Goal: Task Accomplishment & Management: Use online tool/utility

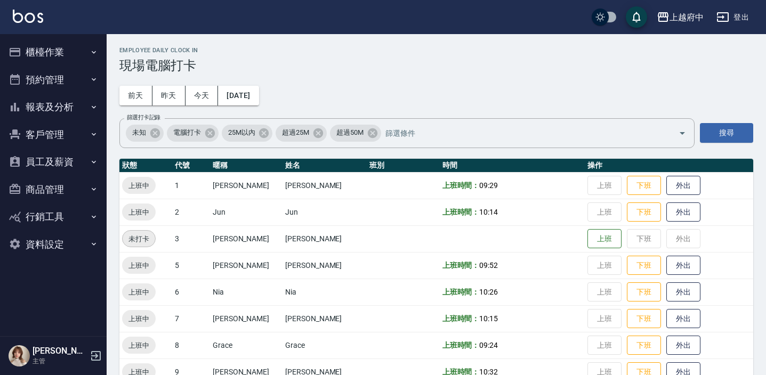
scroll to position [343, 0]
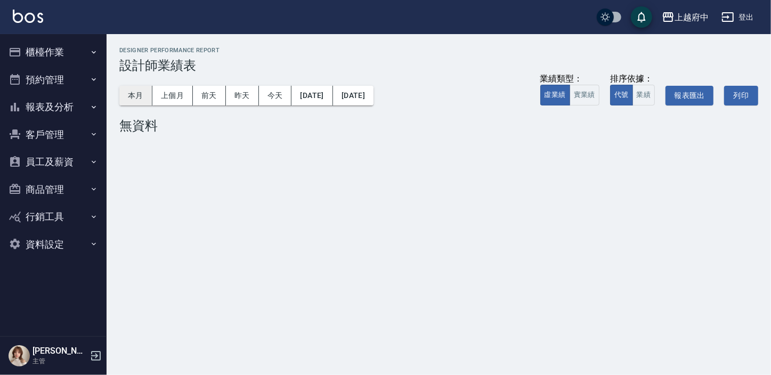
click at [122, 93] on button "本月" at bounding box center [135, 96] width 33 height 20
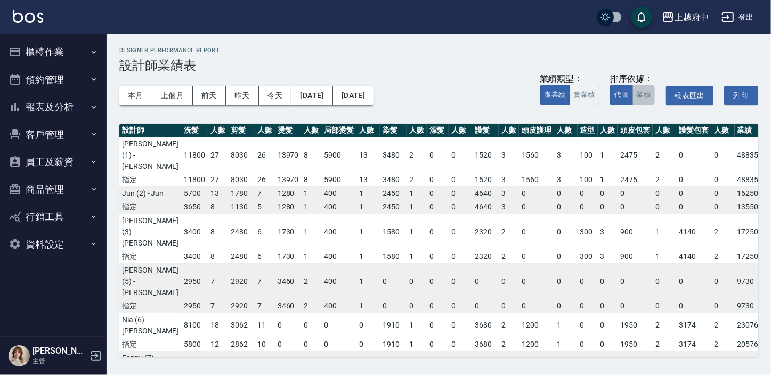
click at [649, 92] on button "業績" at bounding box center [643, 95] width 23 height 21
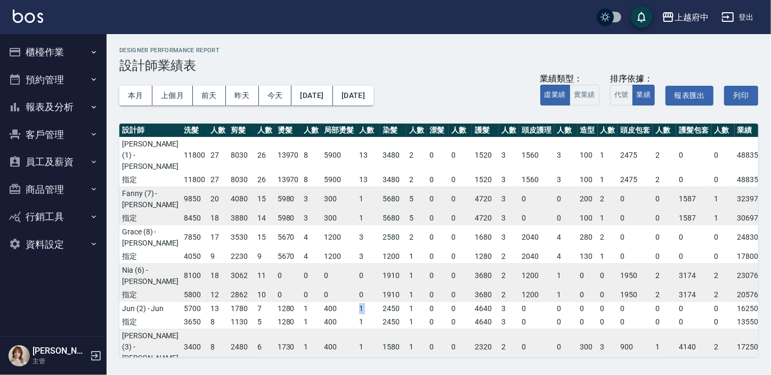
drag, startPoint x: 314, startPoint y: 357, endPoint x: 345, endPoint y: 358, distance: 31.4
click at [345, 358] on div "上越府中 2025-09 設計師業績表 列印時間： 2025-09-07-12:13 Designer Performance Report 設計師業績表 本…" at bounding box center [439, 202] width 664 height 336
click at [456, 118] on div "上越府中 2025-09 設計師業績表 列印時間： 2025-09-07-12:13 Designer Performance Report 設計師業績表 本…" at bounding box center [439, 202] width 664 height 336
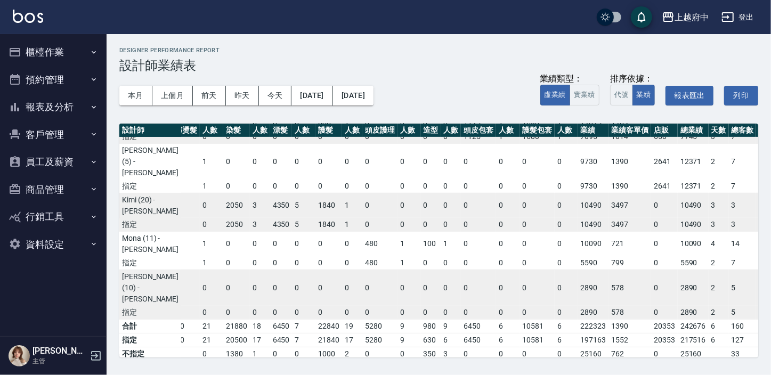
scroll to position [290, 157]
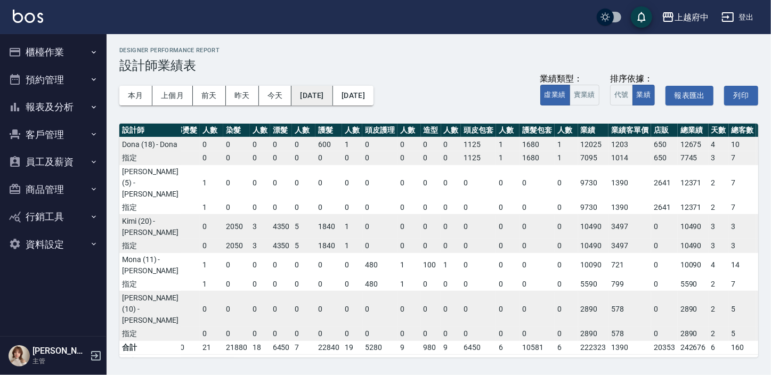
click at [327, 97] on button "2025/09/01" at bounding box center [311, 96] width 41 height 20
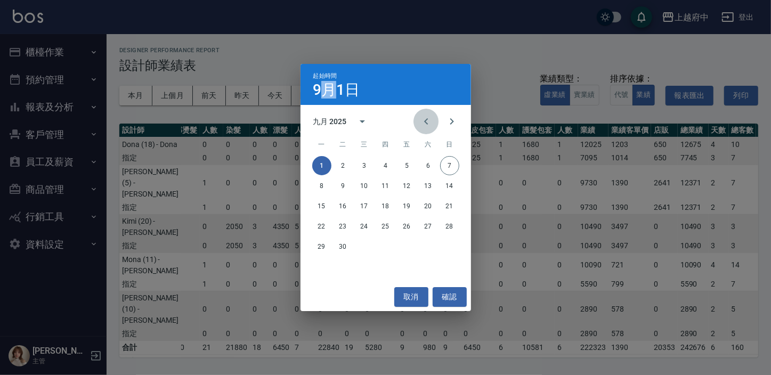
drag, startPoint x: 327, startPoint y: 97, endPoint x: 428, endPoint y: 116, distance: 102.8
click at [428, 116] on icon "Previous month" at bounding box center [426, 121] width 13 height 13
click at [409, 159] on button "1" at bounding box center [406, 165] width 19 height 19
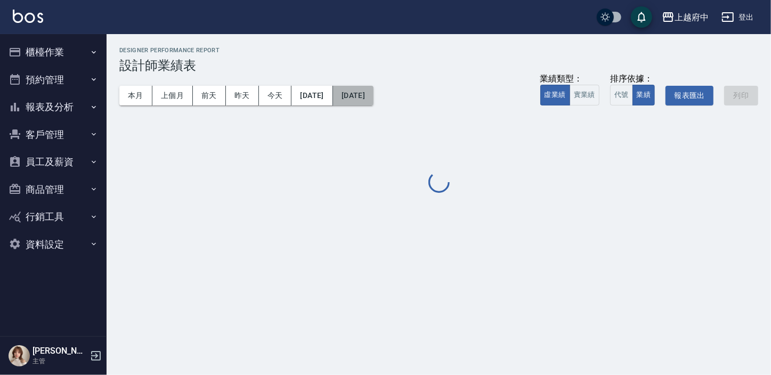
click at [373, 103] on button "2025/09/30" at bounding box center [353, 96] width 40 height 20
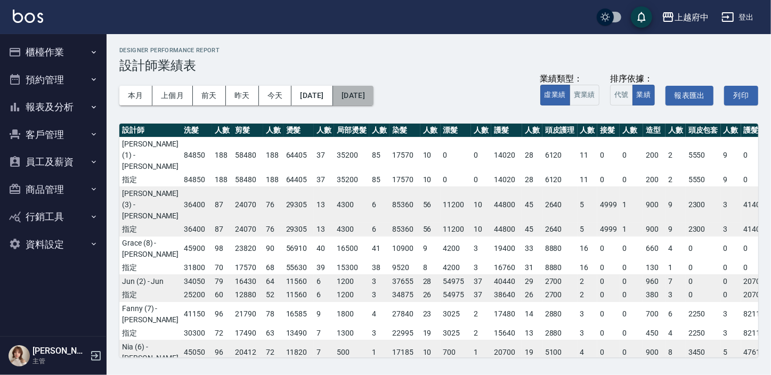
click at [373, 92] on button "2025/09/30" at bounding box center [353, 96] width 40 height 20
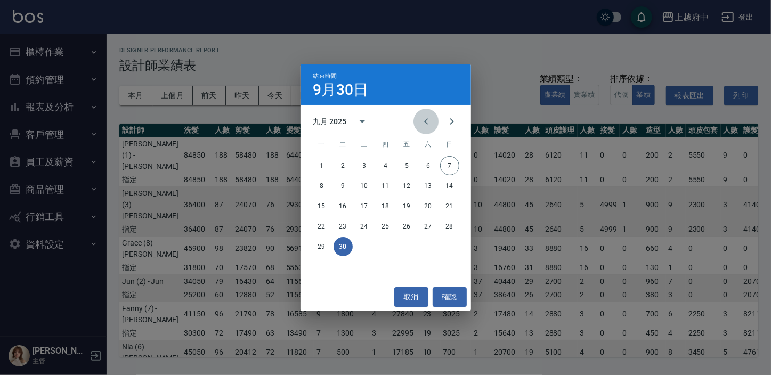
click at [429, 122] on icon "Previous month" at bounding box center [426, 121] width 13 height 13
click at [388, 185] on button "7" at bounding box center [385, 185] width 19 height 19
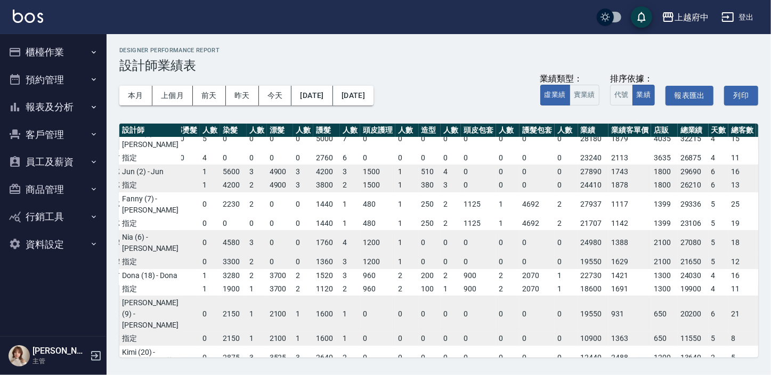
scroll to position [145, 160]
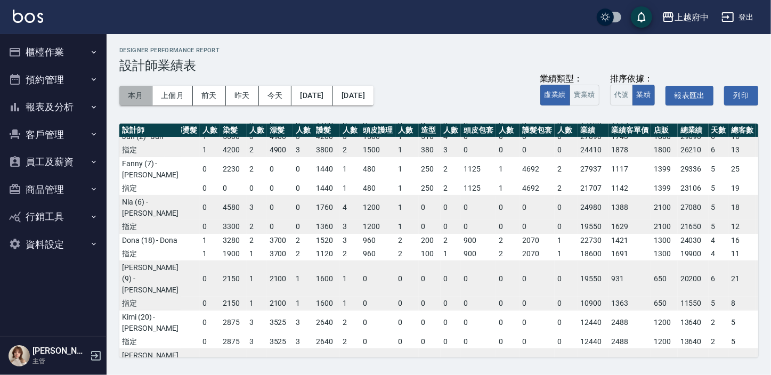
click at [134, 97] on button "本月" at bounding box center [135, 96] width 33 height 20
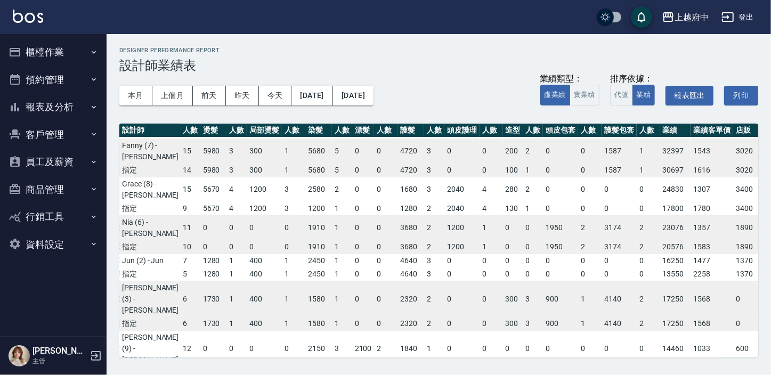
scroll to position [48, 157]
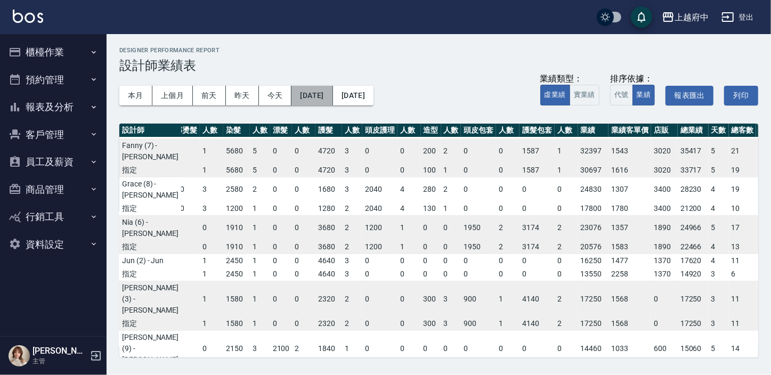
click at [332, 95] on button "2025/09/01" at bounding box center [311, 96] width 41 height 20
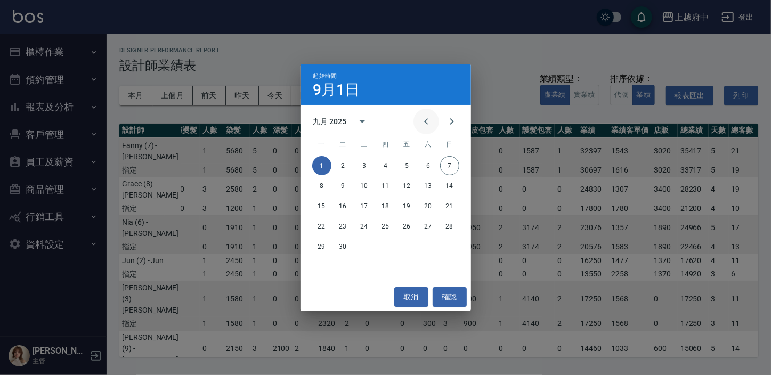
click at [430, 120] on icon "Previous month" at bounding box center [426, 121] width 13 height 13
click at [410, 164] on button "1" at bounding box center [406, 165] width 19 height 19
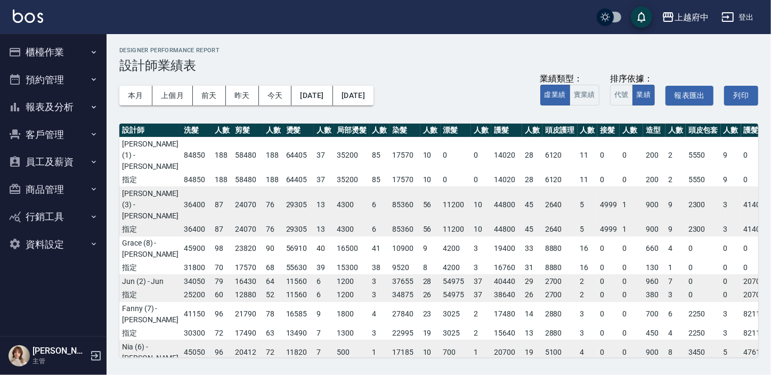
click at [385, 105] on div "本月 上個月 前天 昨天 今天 2025/08/01 2025/09/30 業績類型： 虛業績 實業績 排序依據： 代號 業績 報表匯出 列印" at bounding box center [438, 95] width 639 height 45
click at [373, 101] on button "2025/09/30" at bounding box center [353, 96] width 40 height 20
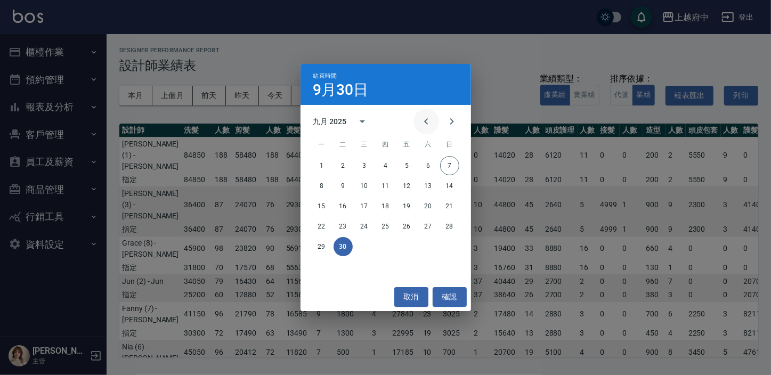
click at [429, 125] on icon "Previous month" at bounding box center [426, 121] width 13 height 13
click at [360, 183] on button "6" at bounding box center [364, 185] width 19 height 19
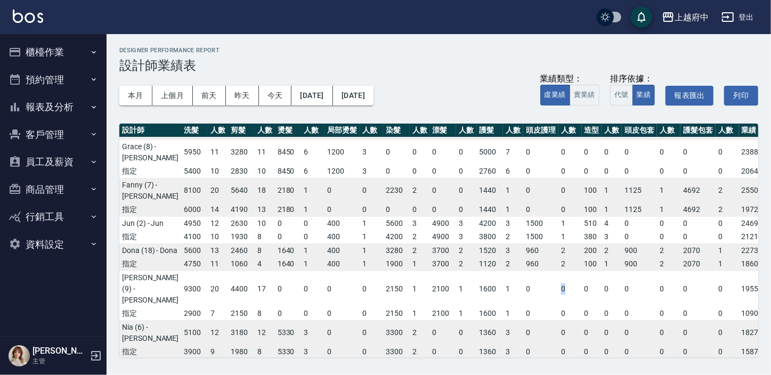
scroll to position [109, 0]
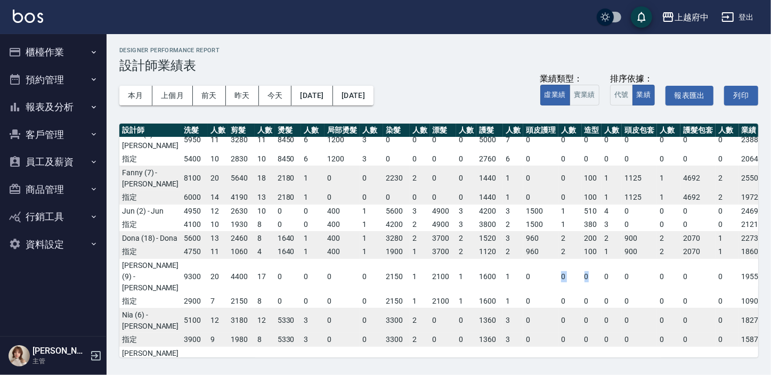
drag, startPoint x: 501, startPoint y: 347, endPoint x: 554, endPoint y: 332, distance: 55.5
click at [554, 295] on tr "David (9) - David 9300 20 4400 17 0 0 0 0 2150 1 2100 1 1600 1 0 0 0 0 0 0 0 0 …" at bounding box center [535, 276] width 833 height 36
drag, startPoint x: 554, startPoint y: 332, endPoint x: 480, endPoint y: 270, distance: 96.4
click at [503, 232] on td "2" at bounding box center [513, 225] width 20 height 14
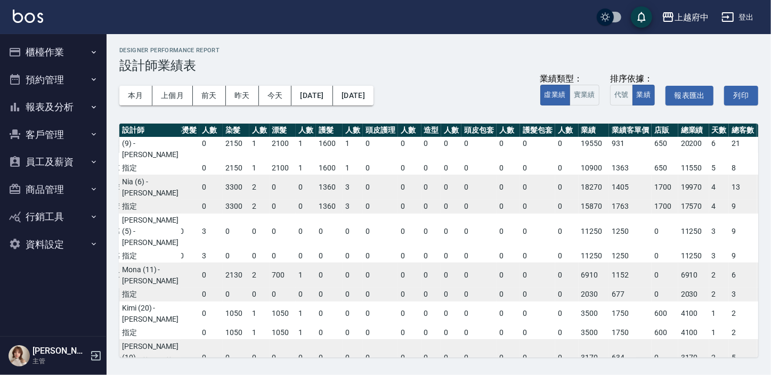
scroll to position [193, 160]
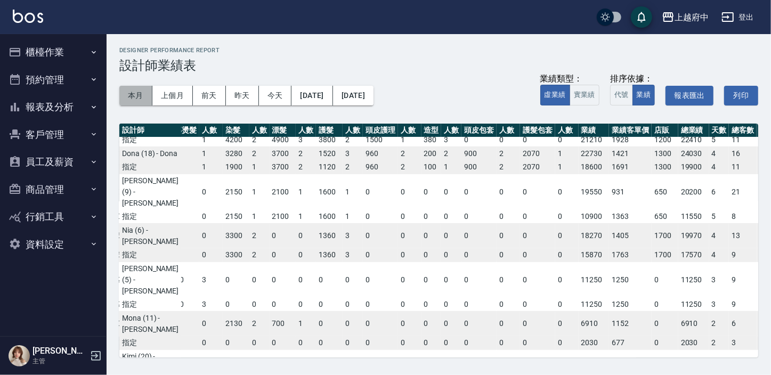
click at [139, 92] on button "本月" at bounding box center [135, 96] width 33 height 20
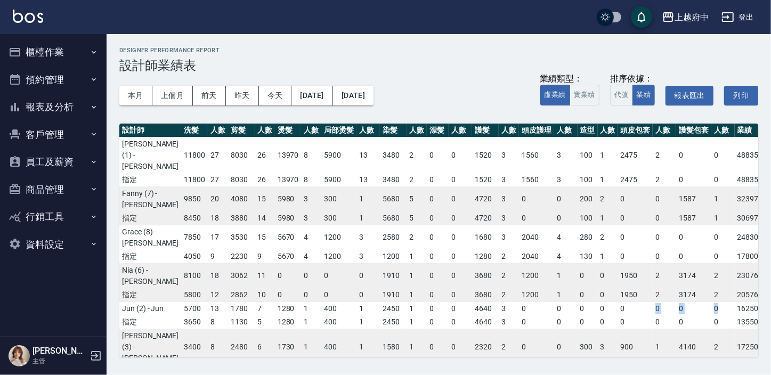
drag, startPoint x: 618, startPoint y: 357, endPoint x: 689, endPoint y: 344, distance: 71.6
click at [689, 344] on div "上越府中 2025-09 設計師業績表 列印時間： 2025-09-07-12:14 Designer Performance Report 設計師業績表 本…" at bounding box center [439, 202] width 664 height 336
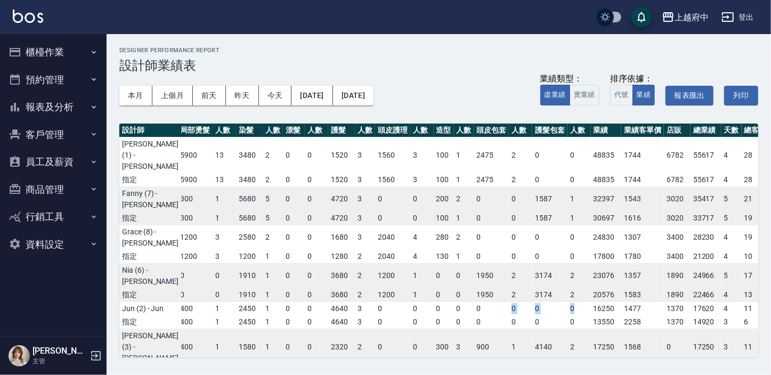
scroll to position [0, 151]
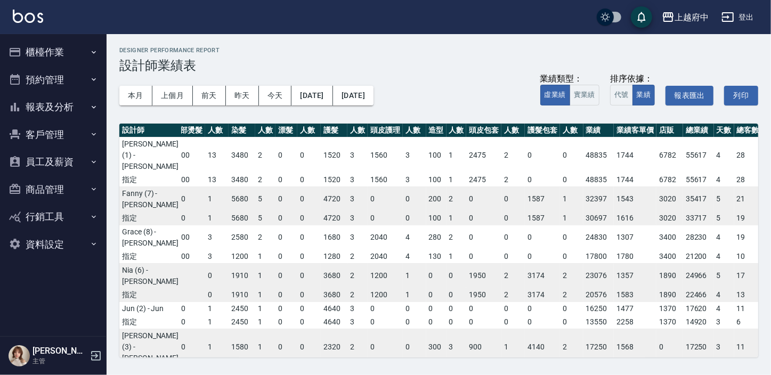
click at [474, 91] on div "本月 上個月 前天 昨天 今天 2025/09/01 2025/09/30 業績類型： 虛業績 實業績 排序依據： 代號 業績 報表匯出 列印" at bounding box center [438, 95] width 639 height 45
click at [53, 55] on button "櫃檯作業" at bounding box center [53, 52] width 98 height 28
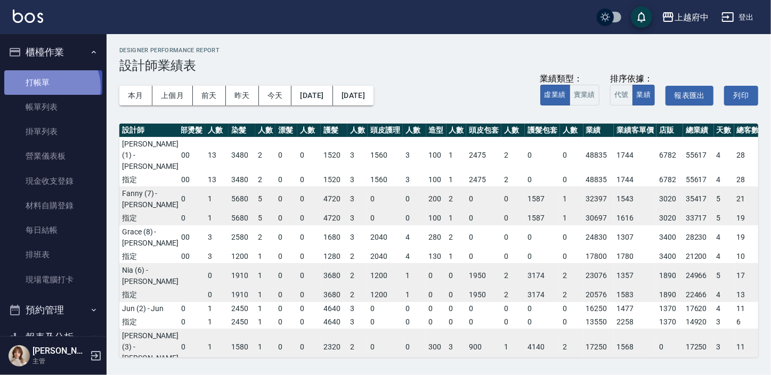
click at [50, 87] on link "打帳單" at bounding box center [53, 82] width 98 height 25
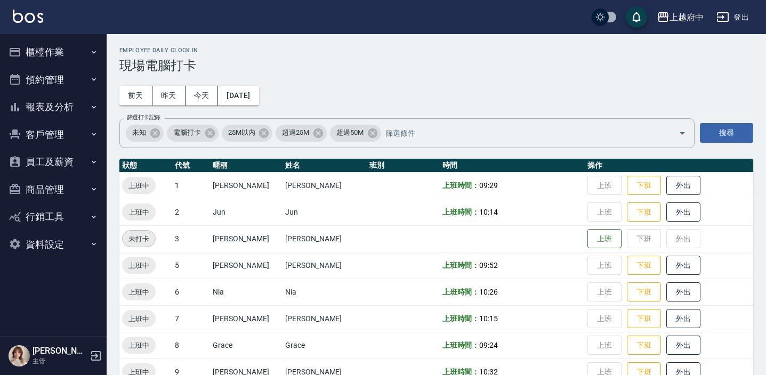
scroll to position [343, 0]
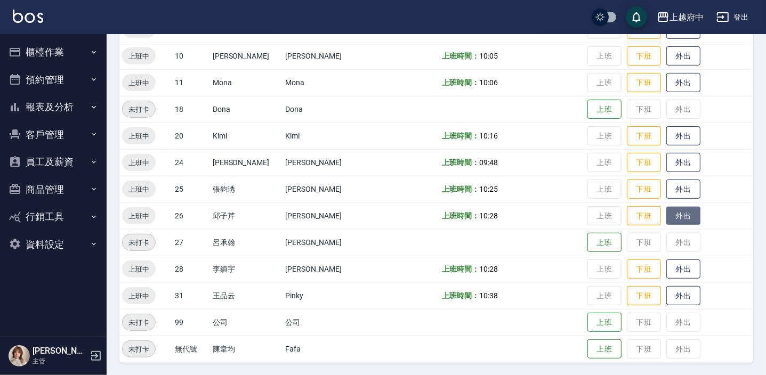
click at [670, 216] on button "外出" at bounding box center [683, 216] width 34 height 19
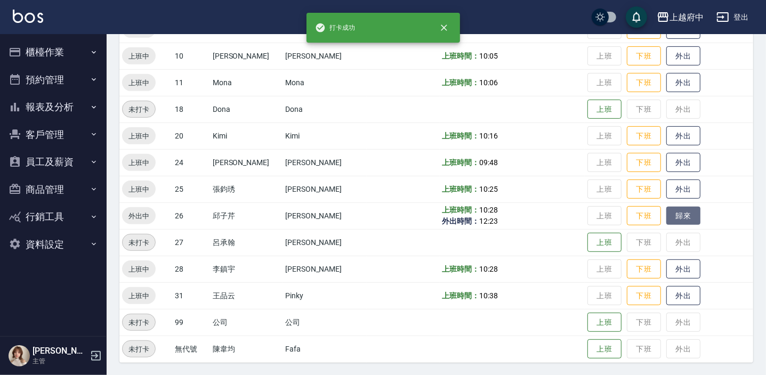
click at [670, 216] on button "歸來" at bounding box center [683, 216] width 34 height 19
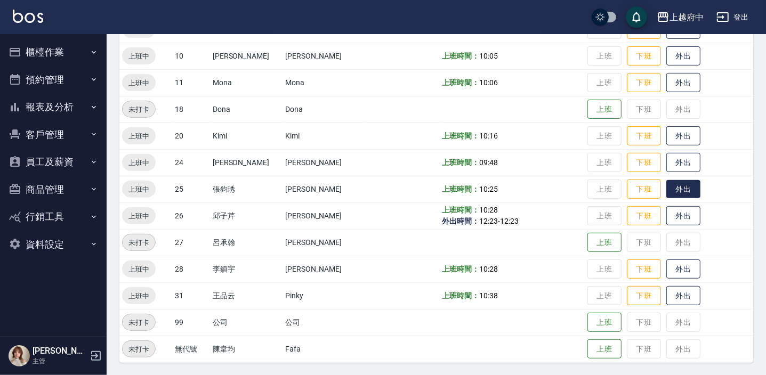
click at [666, 191] on button "外出" at bounding box center [683, 189] width 34 height 19
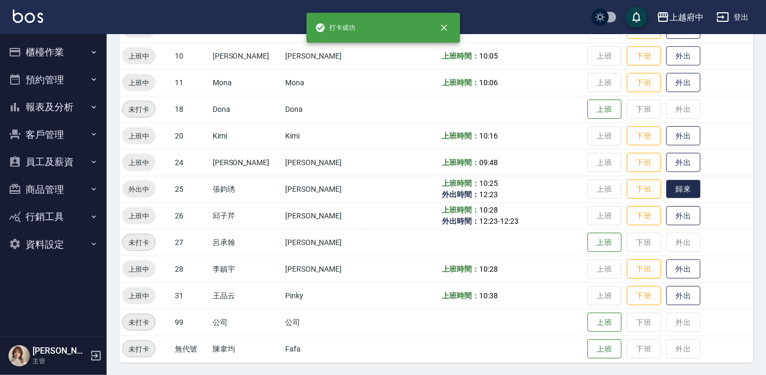
click at [676, 190] on button "歸來" at bounding box center [683, 189] width 34 height 19
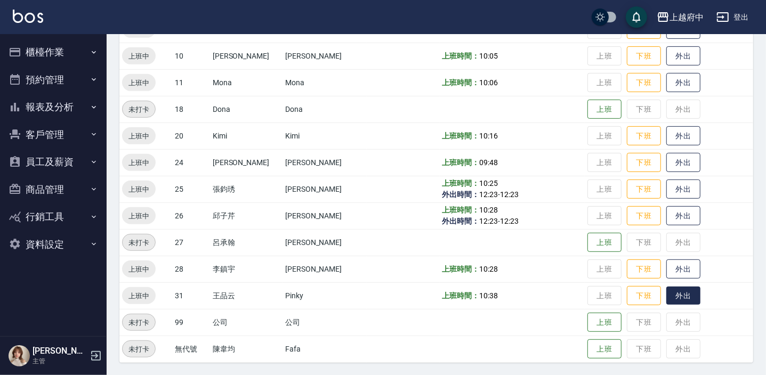
click at [666, 297] on button "外出" at bounding box center [683, 296] width 34 height 19
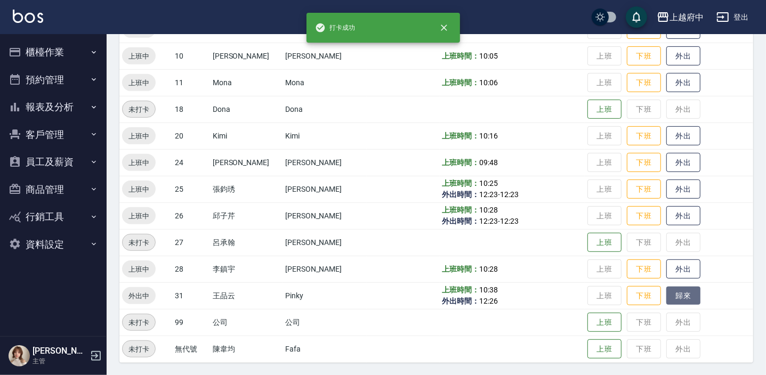
click at [666, 297] on button "歸來" at bounding box center [683, 296] width 34 height 19
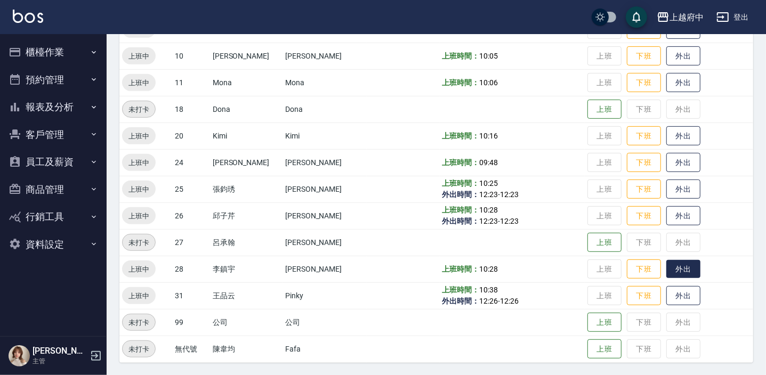
click at [666, 267] on button "外出" at bounding box center [683, 269] width 34 height 19
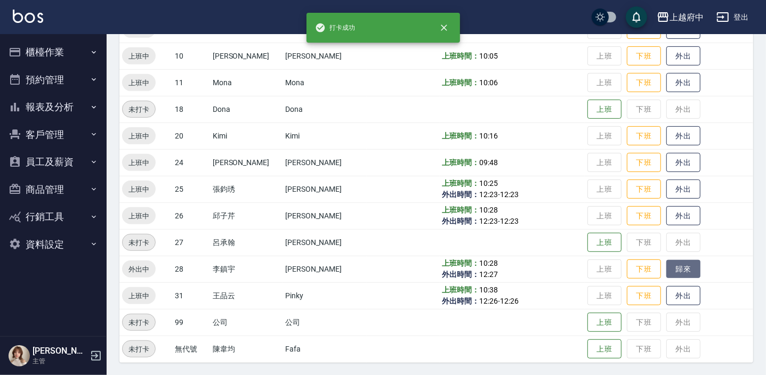
click at [666, 267] on button "歸來" at bounding box center [683, 269] width 34 height 19
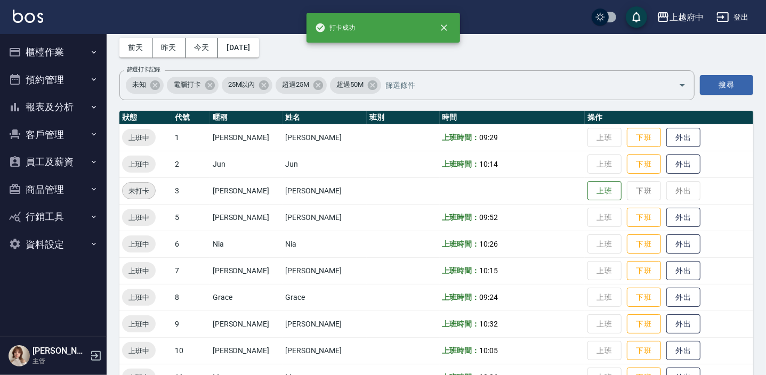
scroll to position [0, 0]
